Goal: Task Accomplishment & Management: Manage account settings

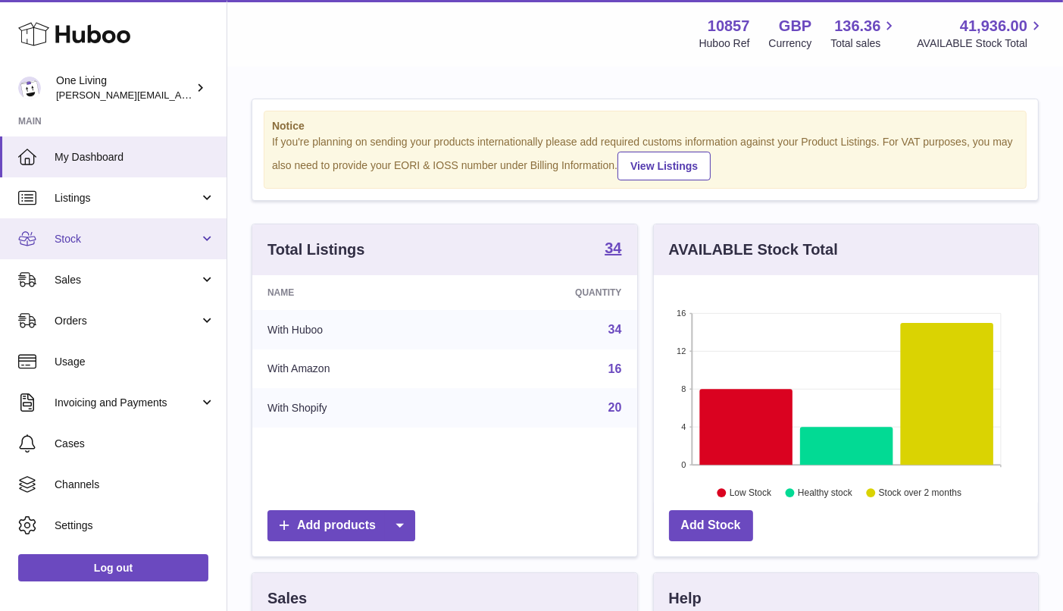
click at [173, 242] on span "Stock" at bounding box center [127, 239] width 145 height 14
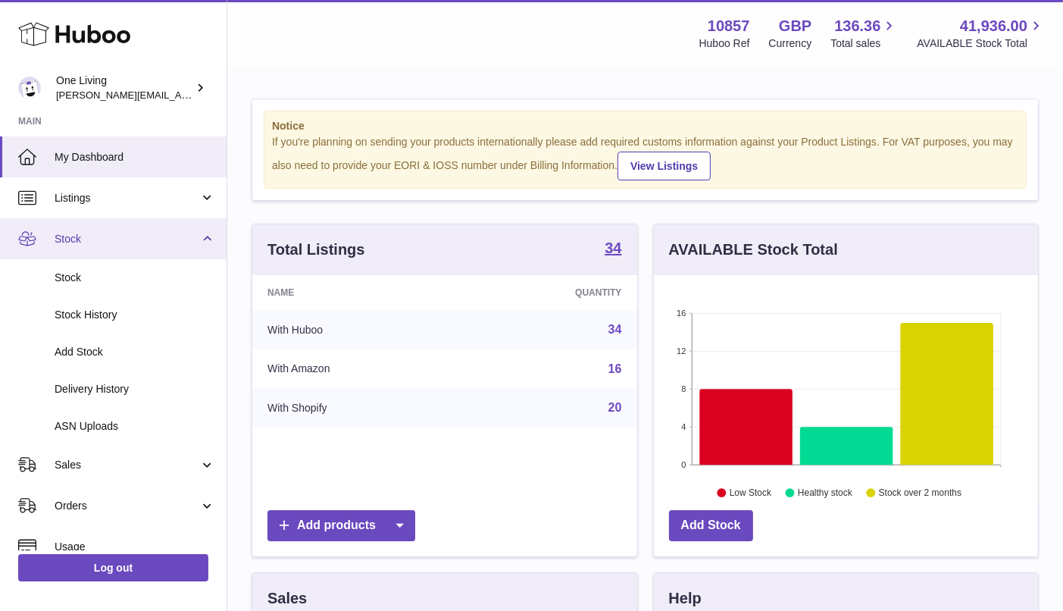
click at [173, 242] on span "Stock" at bounding box center [127, 239] width 145 height 14
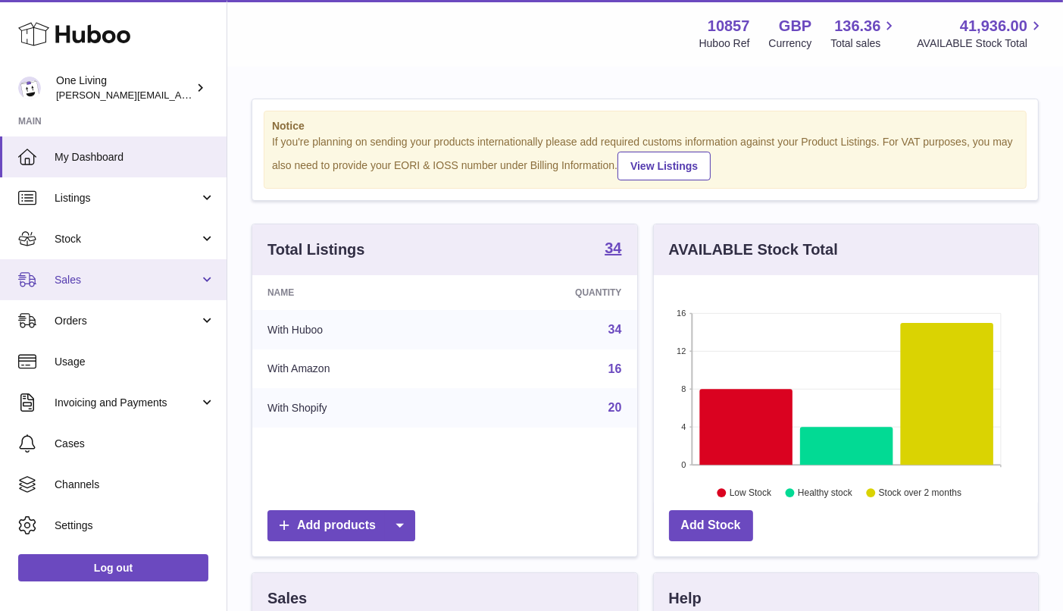
click at [203, 274] on link "Sales" at bounding box center [113, 279] width 227 height 41
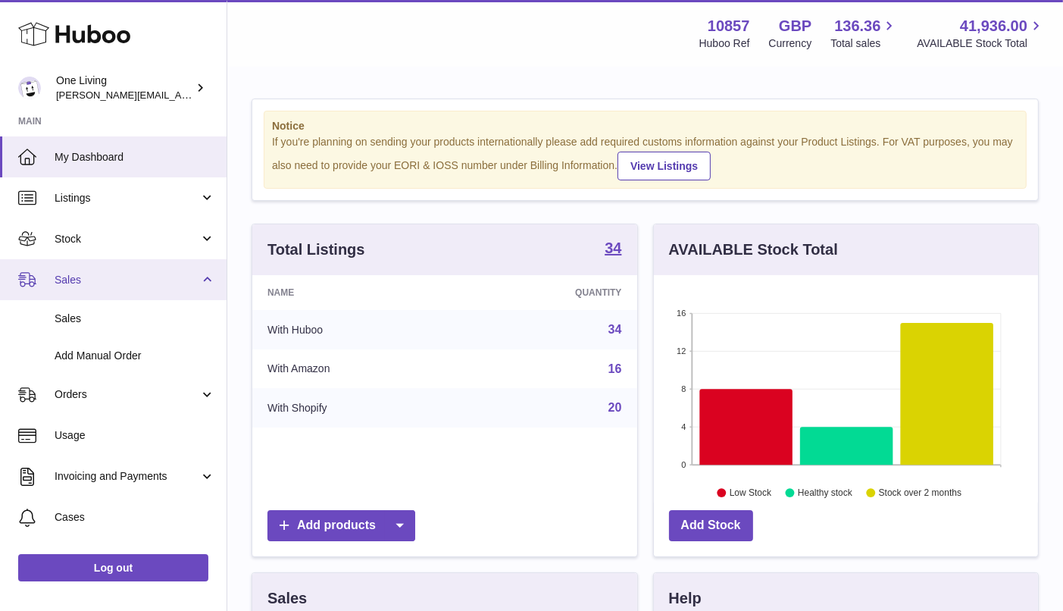
click at [205, 275] on link "Sales" at bounding box center [113, 279] width 227 height 41
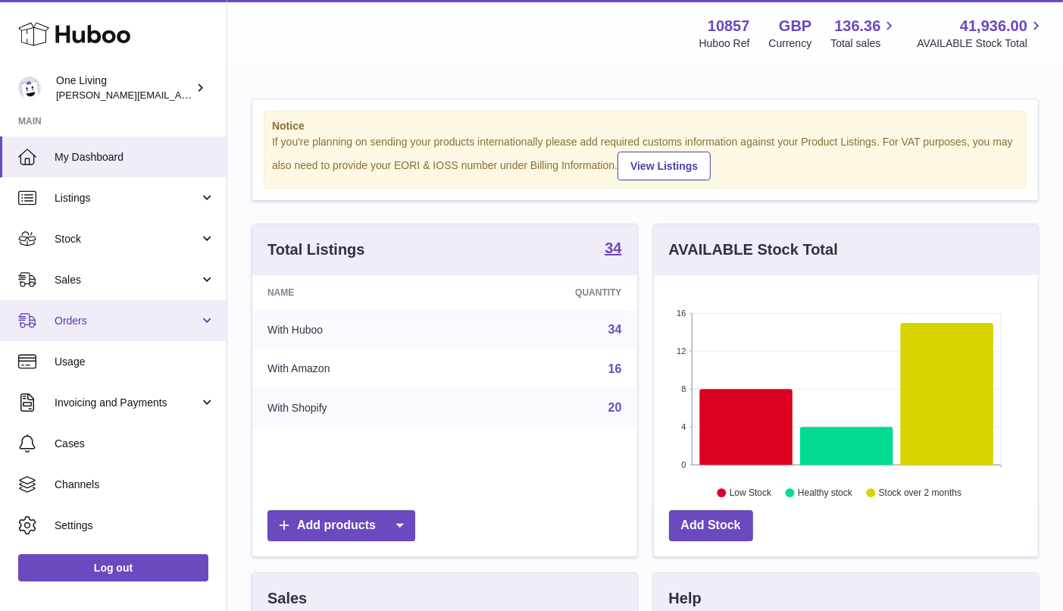
click at [189, 333] on link "Orders" at bounding box center [113, 320] width 227 height 41
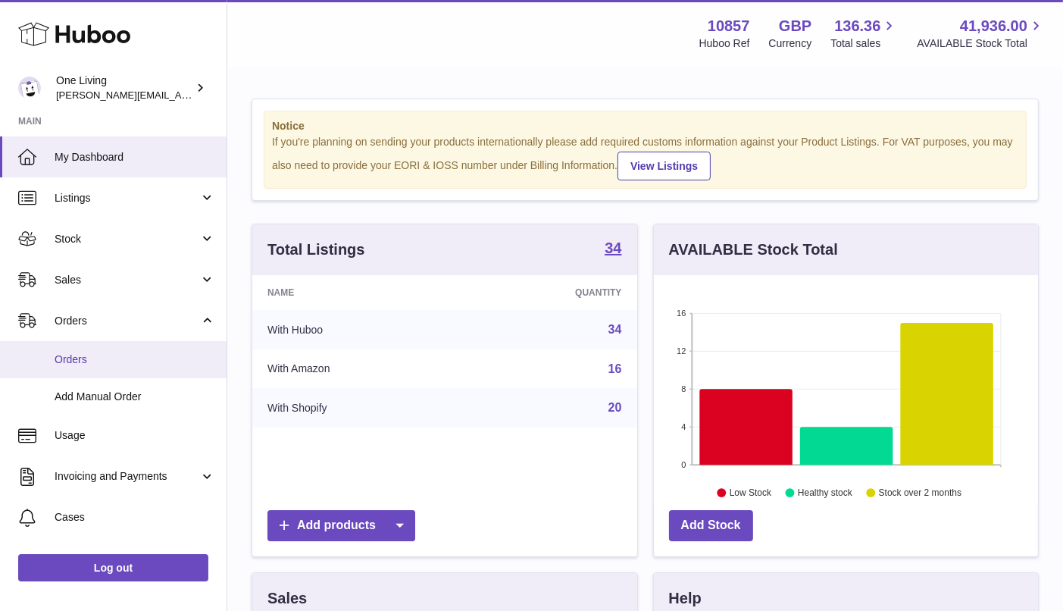
click at [170, 361] on span "Orders" at bounding box center [135, 359] width 161 height 14
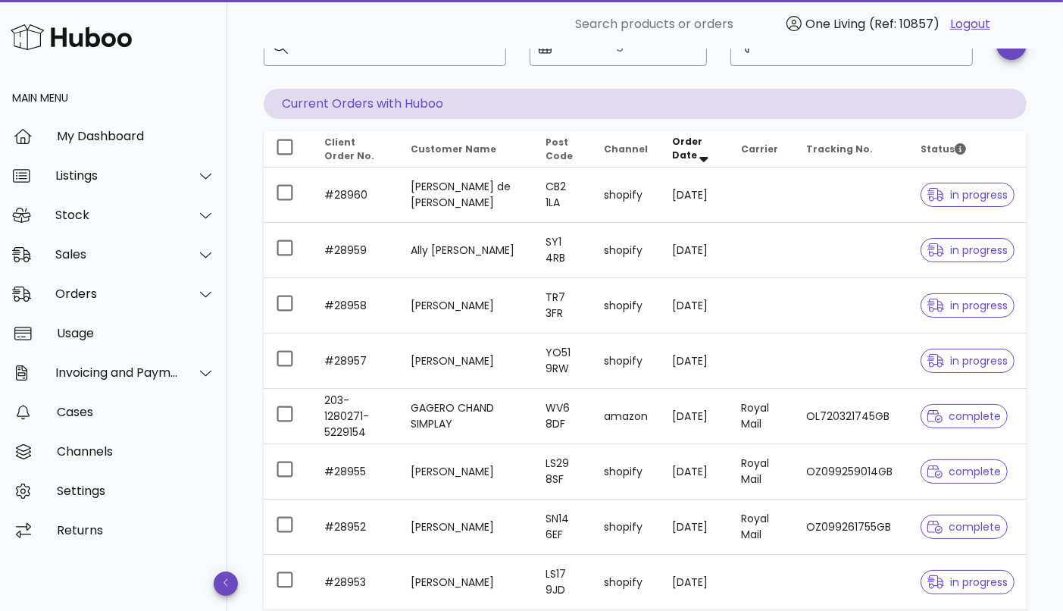
scroll to position [303, 0]
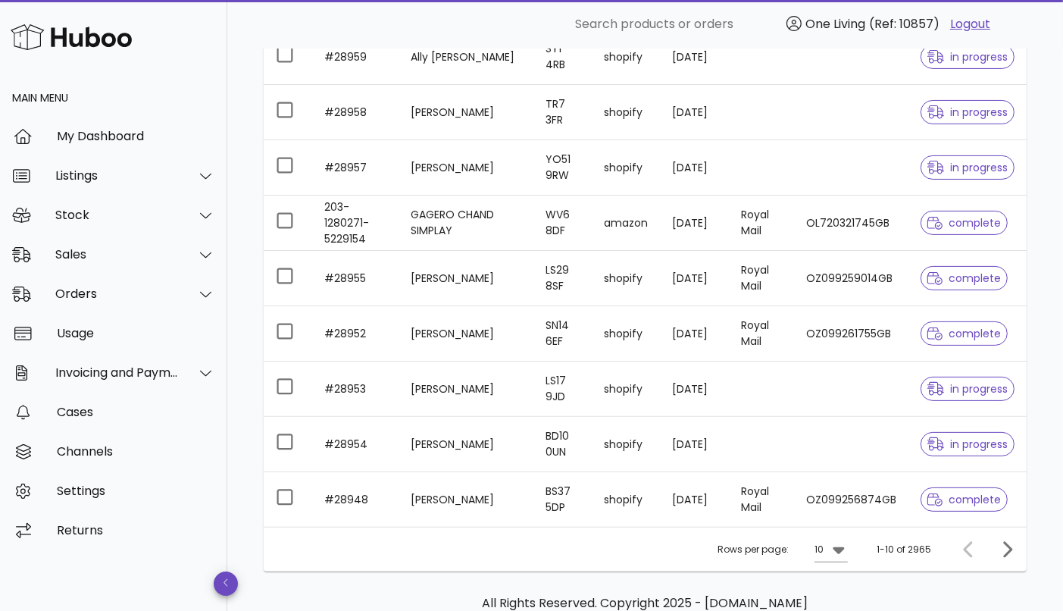
click at [1045, 302] on div "Orders order actions ​ Search ​ Date Range ​ Order status Current Orders with H…" at bounding box center [645, 219] width 836 height 948
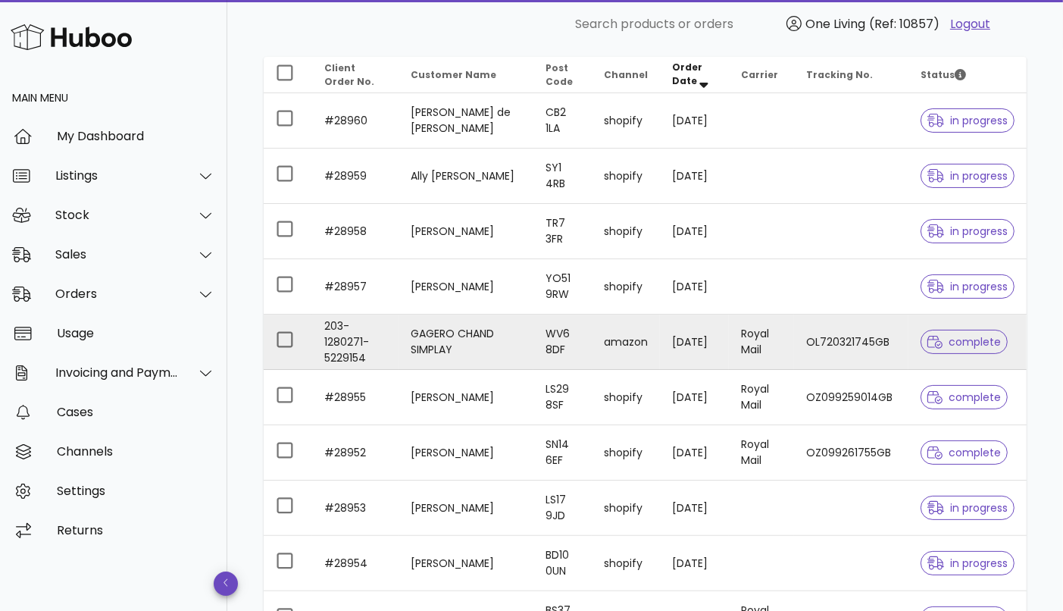
scroll to position [82, 0]
